Goal: Find specific page/section: Find specific page/section

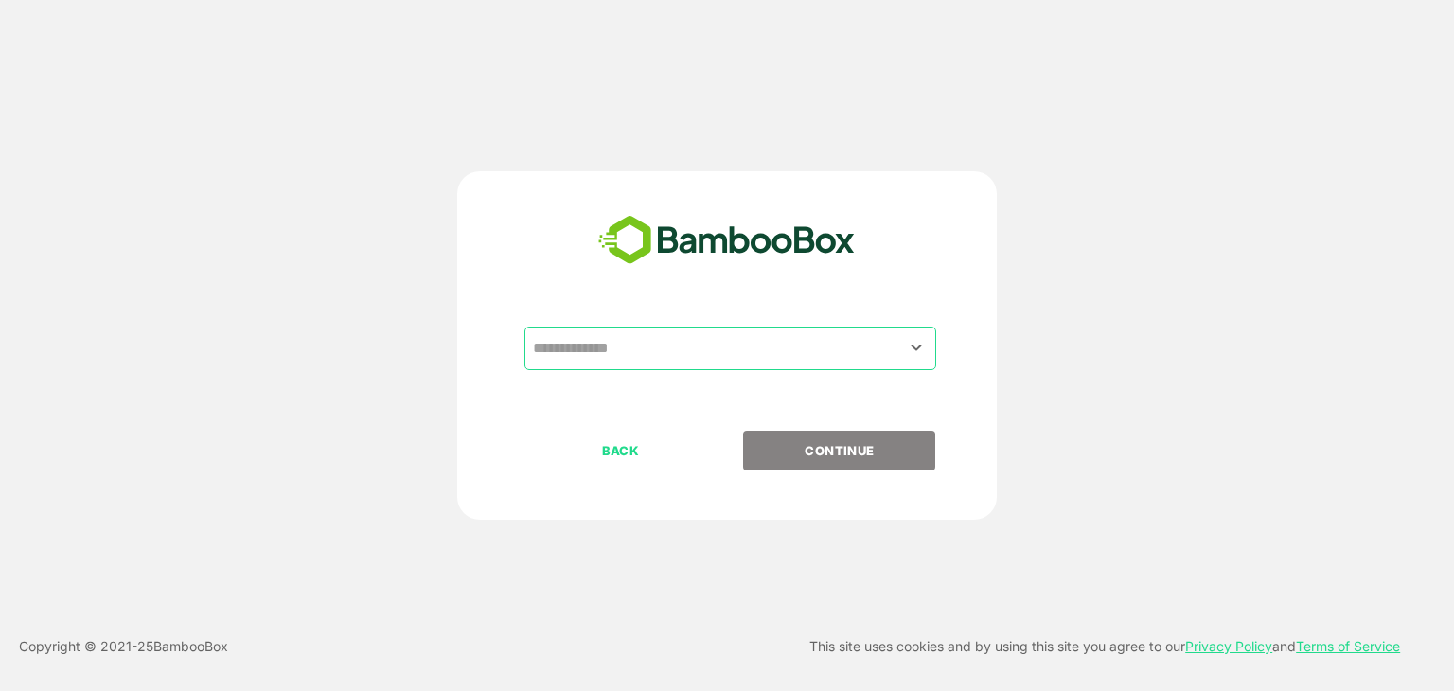
click at [778, 353] on input "text" at bounding box center [730, 348] width 404 height 36
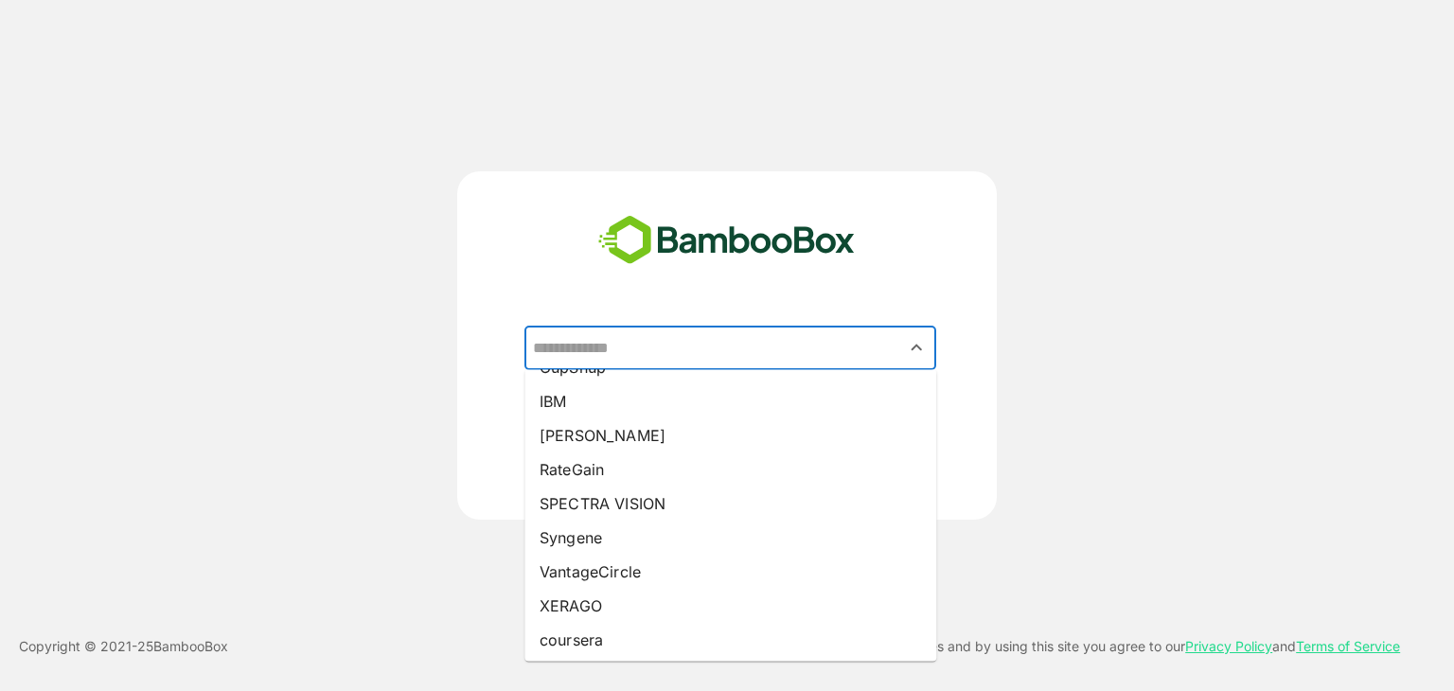
scroll to position [269, 0]
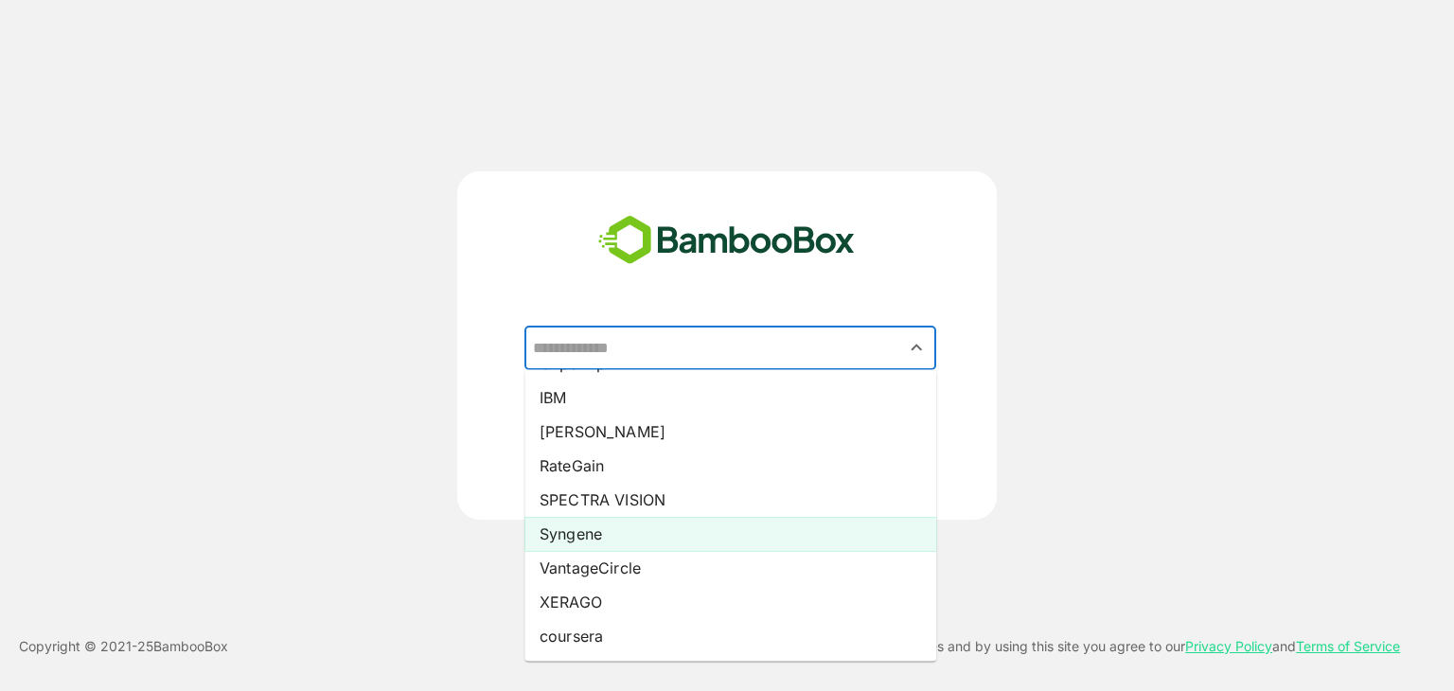
click at [712, 528] on li "Syngene" at bounding box center [730, 534] width 412 height 34
type input "*******"
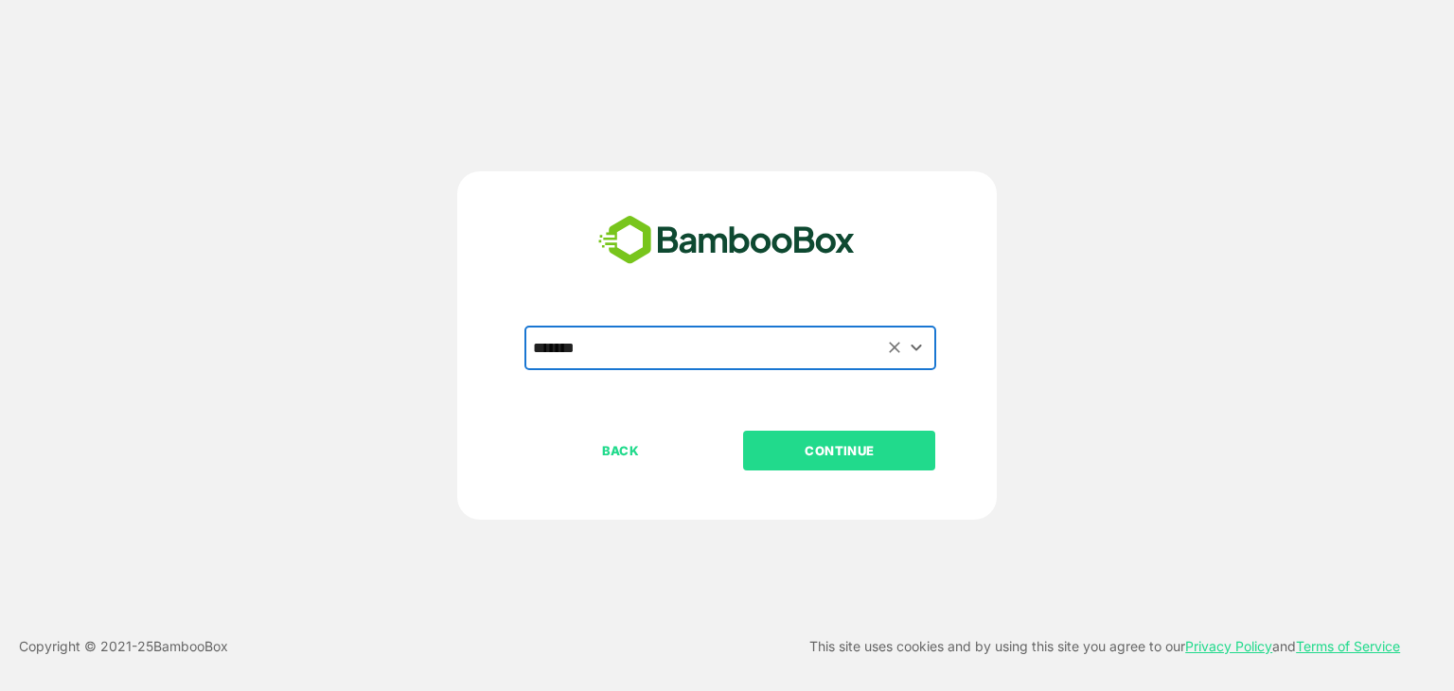
click at [844, 445] on p "CONTINUE" at bounding box center [839, 450] width 189 height 21
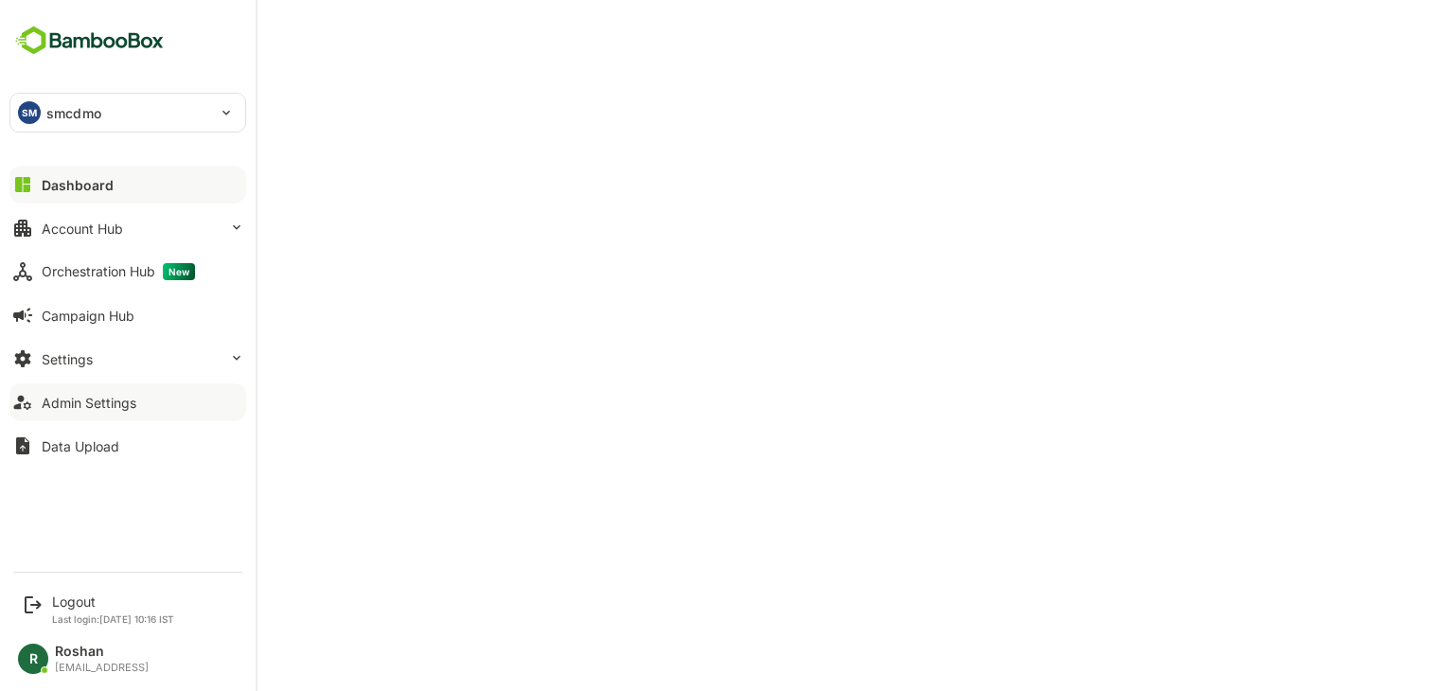
click at [90, 408] on div "Admin Settings" at bounding box center [89, 403] width 95 height 16
